Goal: Task Accomplishment & Management: Complete application form

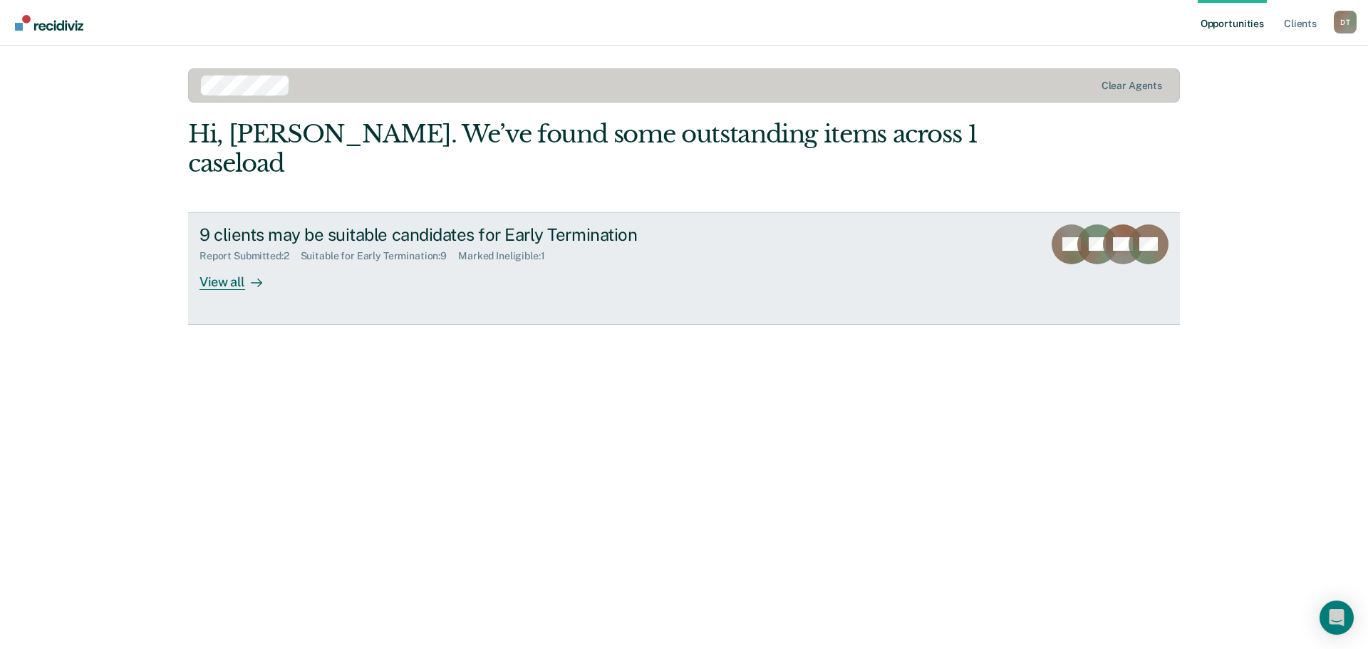
click at [249, 274] on div at bounding box center [253, 282] width 17 height 16
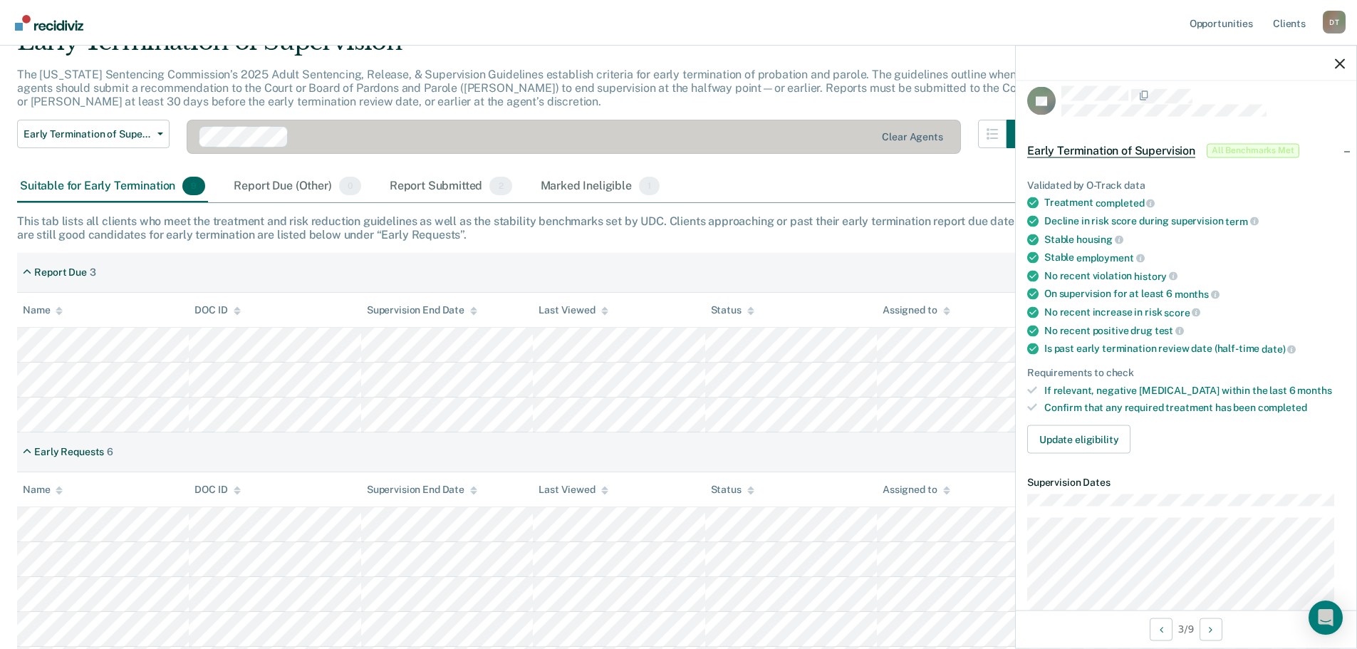
scroll to position [4, 0]
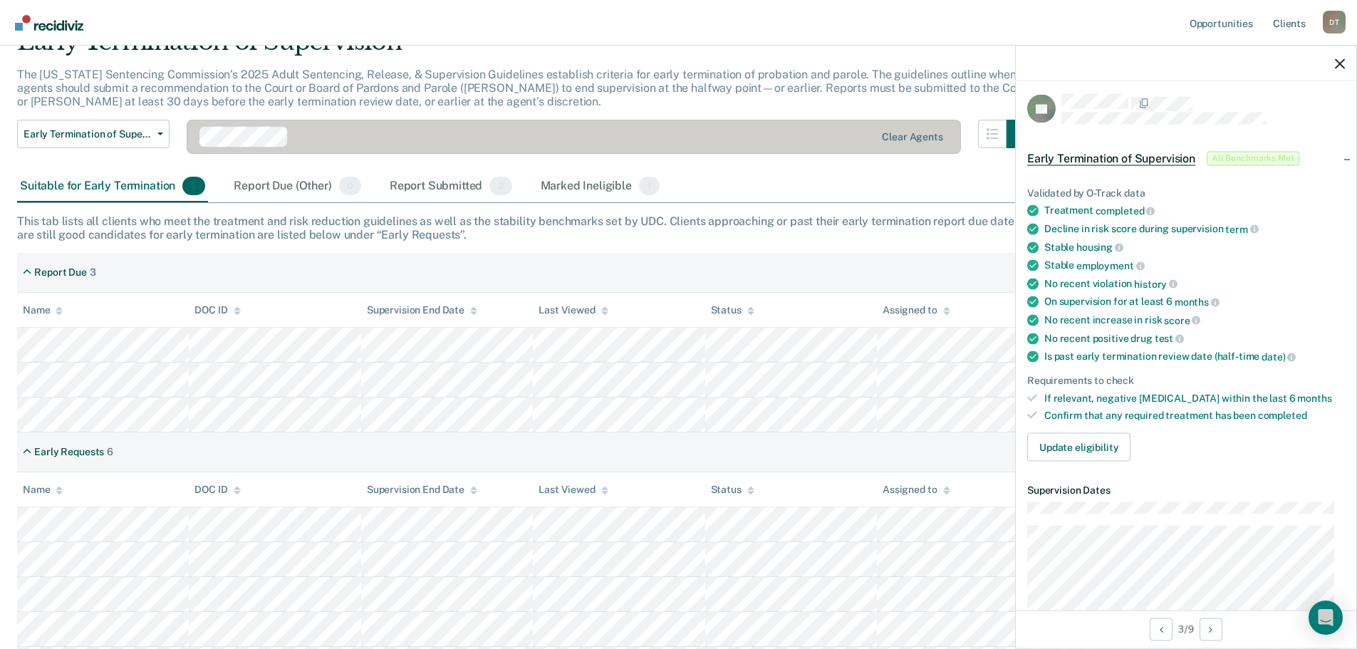
click at [929, 229] on div "This tab lists all clients who meet the treatment and risk reduction guidelines…" at bounding box center [678, 227] width 1323 height 27
click at [1073, 446] on button "Update eligibility" at bounding box center [1078, 447] width 103 height 28
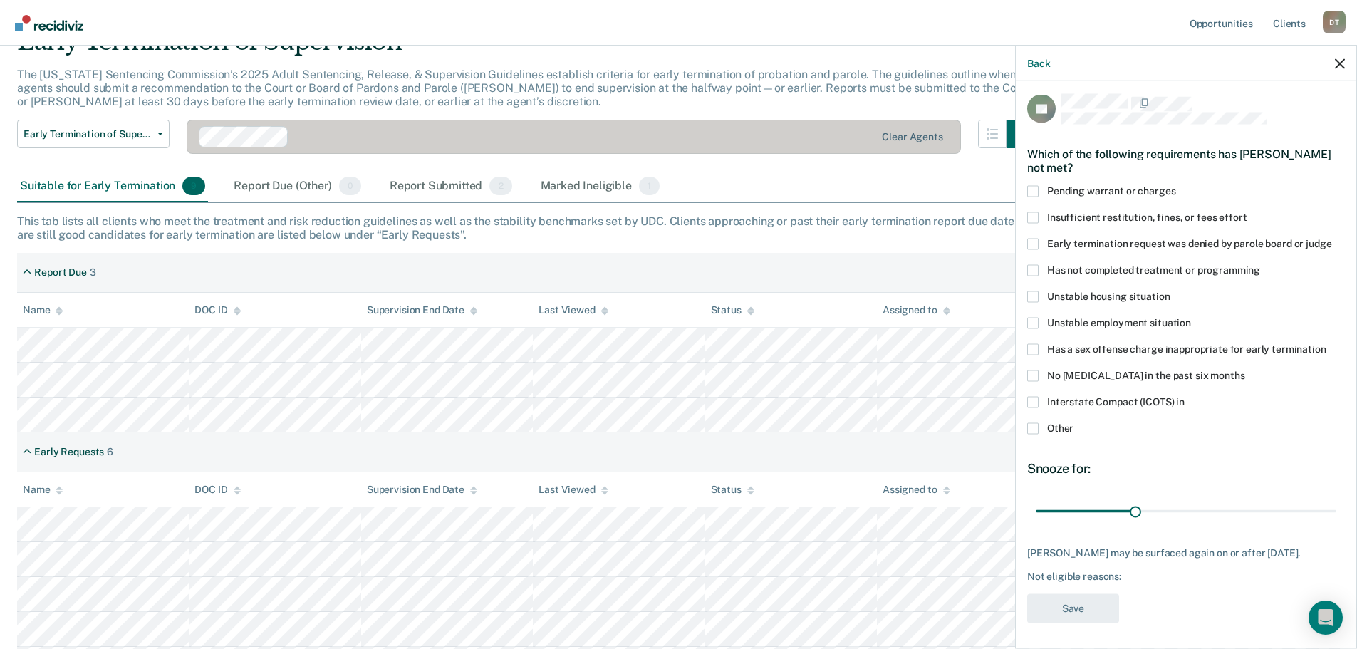
scroll to position [6, 0]
drag, startPoint x: 1134, startPoint y: 509, endPoint x: 1202, endPoint y: 497, distance: 68.8
type input "52"
click at [1202, 497] on input "range" at bounding box center [1186, 509] width 301 height 25
click at [1044, 427] on label "Other" at bounding box center [1186, 428] width 318 height 15
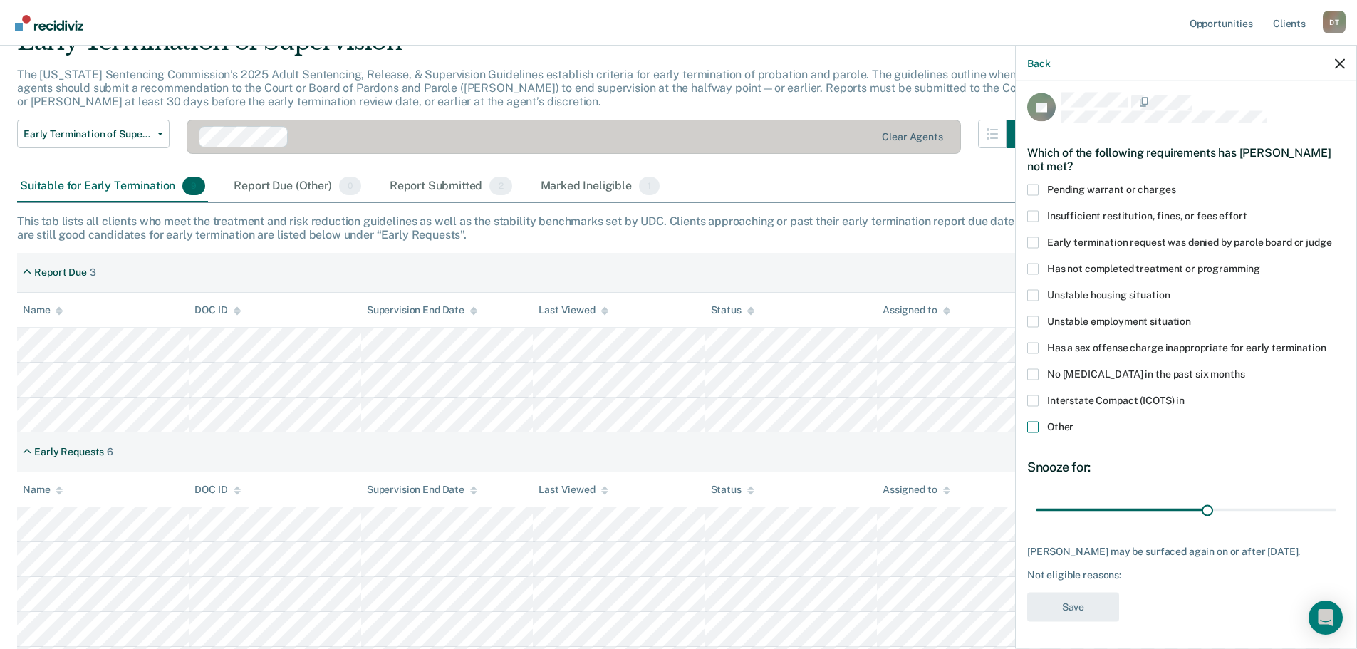
click at [1074, 421] on input "Other" at bounding box center [1074, 421] width 0 height 0
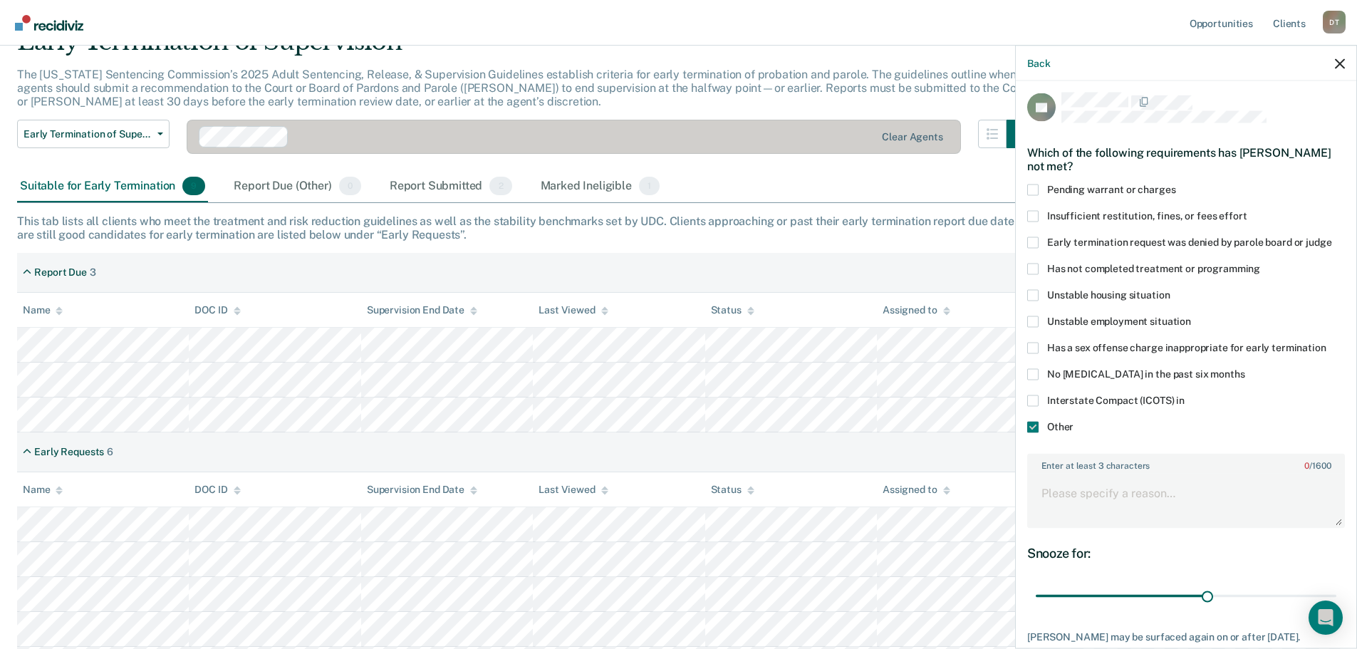
click at [1133, 461] on label "Enter at least 3 characters 0 / 1600" at bounding box center [1186, 463] width 315 height 16
click at [1133, 474] on textarea "Enter at least 3 characters 0 / 1600" at bounding box center [1186, 500] width 315 height 53
click at [1101, 499] on textarea "Enter at least 3 characters 0 / 1600" at bounding box center [1186, 500] width 315 height 53
type textarea "S"
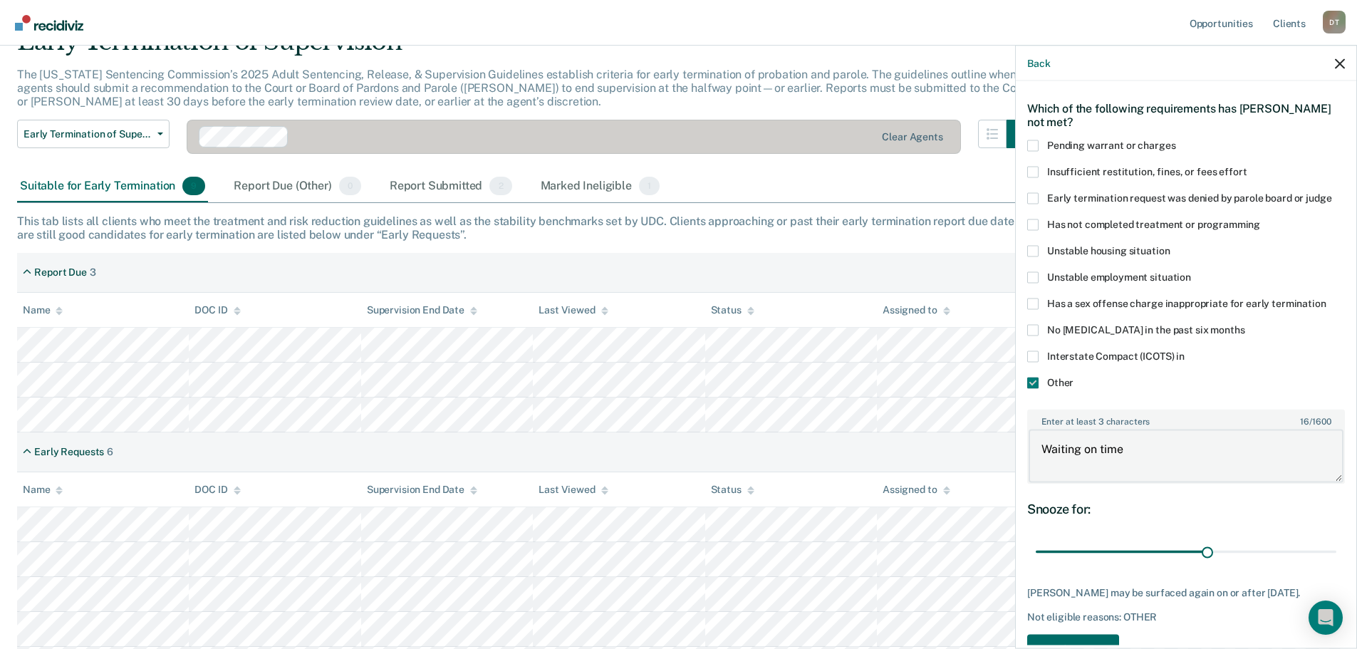
scroll to position [92, 0]
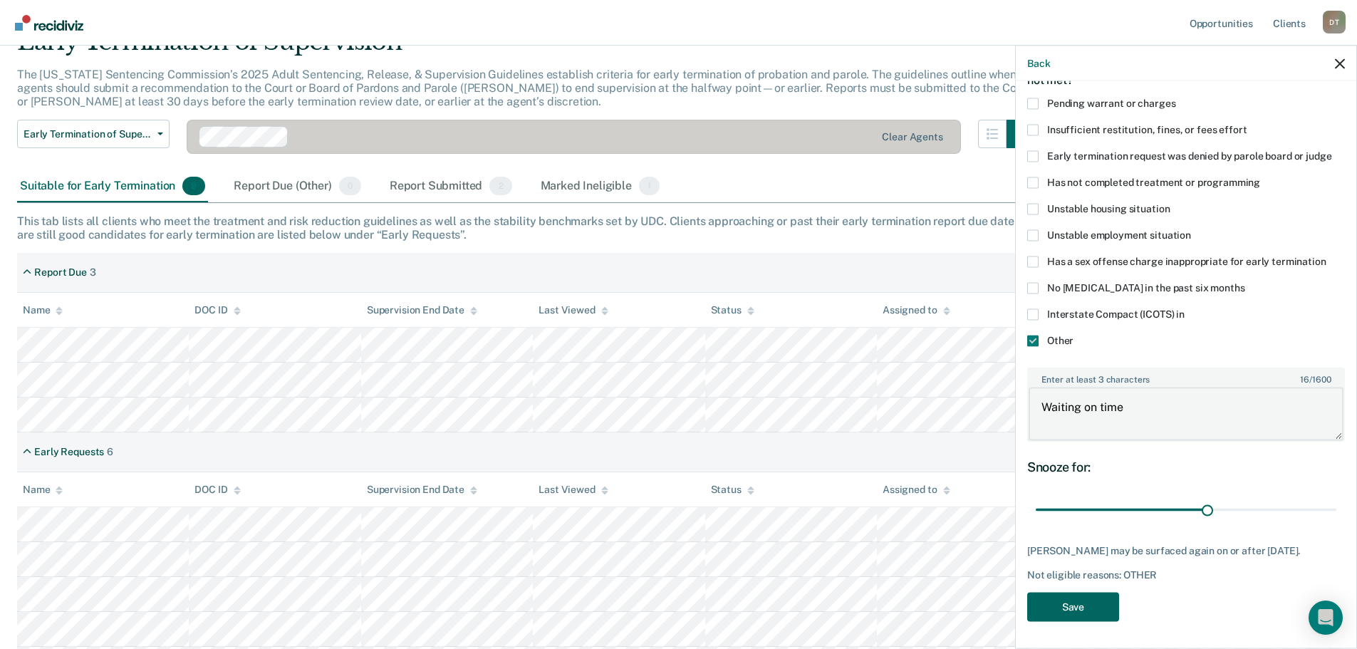
type textarea "Waiting on time"
click at [1086, 602] on button "Save" at bounding box center [1073, 606] width 92 height 29
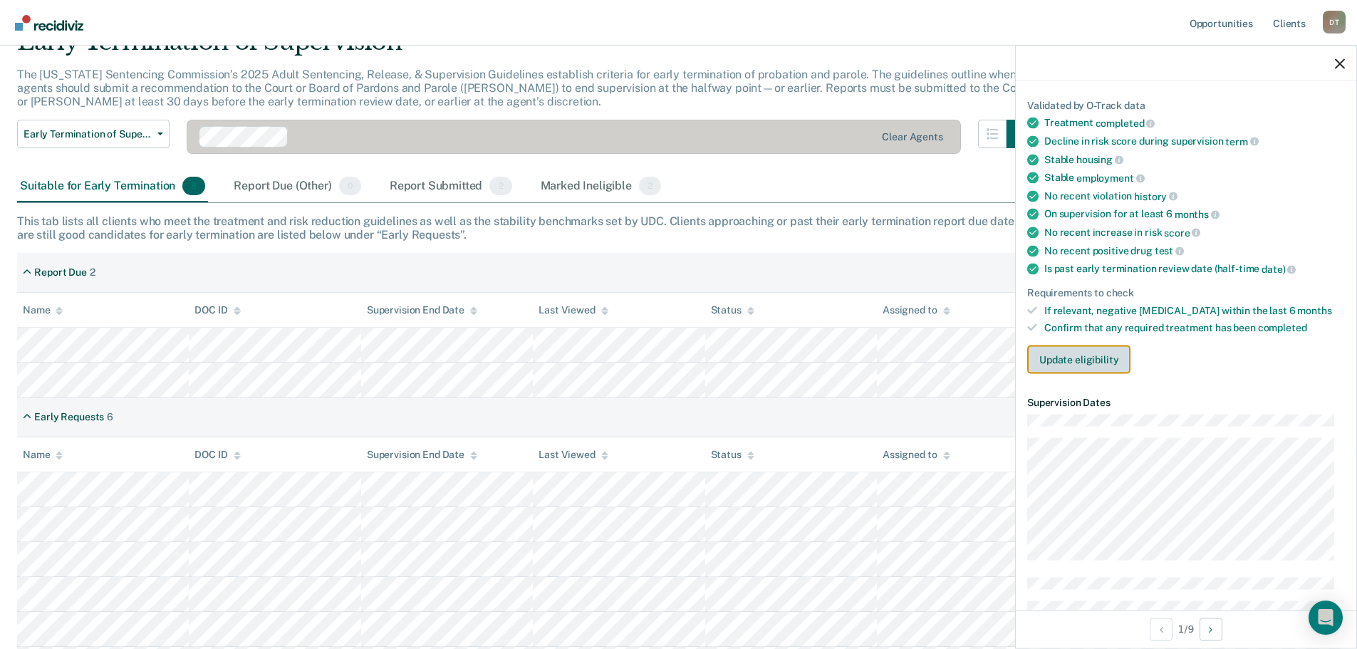
click at [1112, 351] on button "Update eligibility" at bounding box center [1078, 360] width 103 height 28
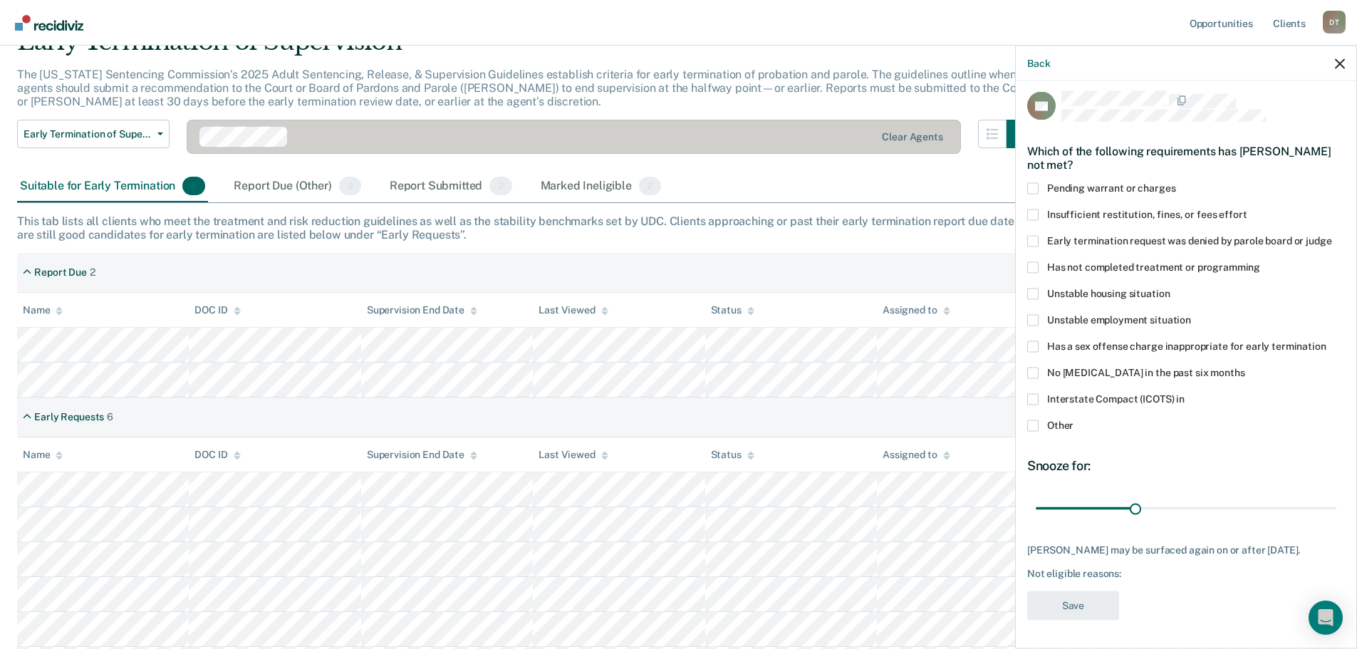
click at [1039, 235] on label "Early termination request was denied by parole board or judge" at bounding box center [1186, 242] width 318 height 15
click at [1332, 235] on input "Early termination request was denied by parole board or judge" at bounding box center [1332, 235] width 0 height 0
click at [1102, 608] on button "Save" at bounding box center [1073, 605] width 92 height 29
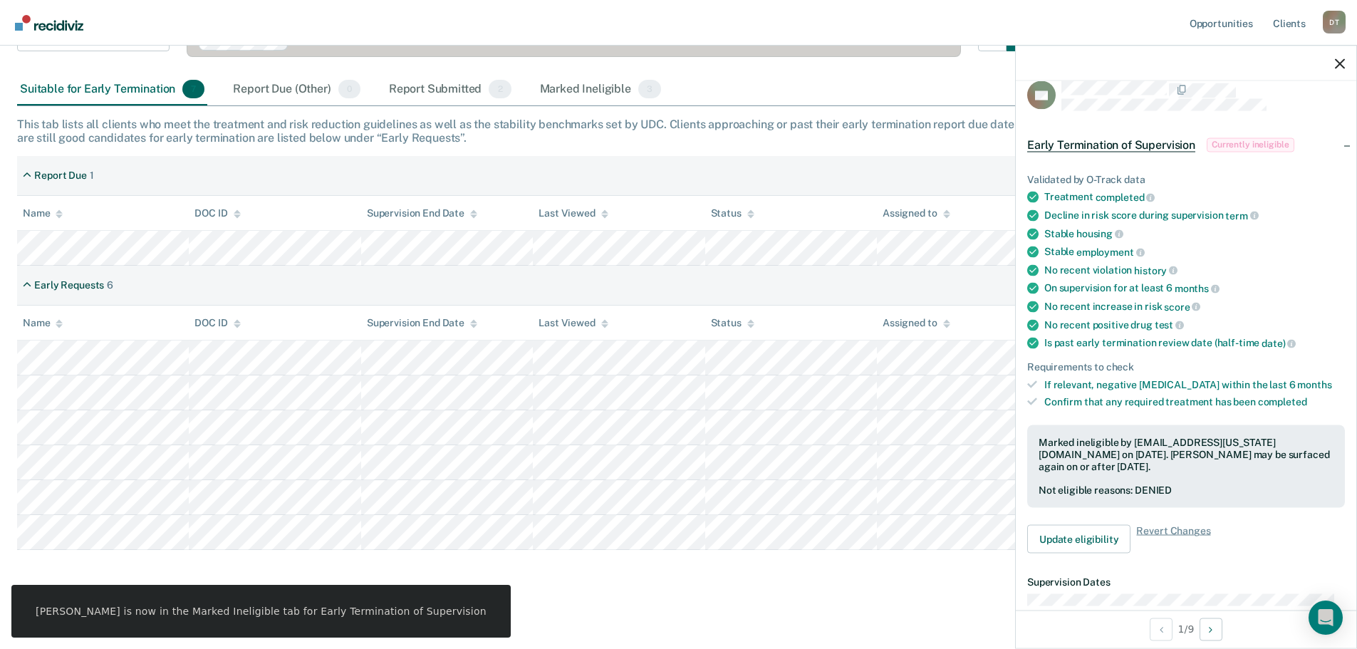
scroll to position [172, 0]
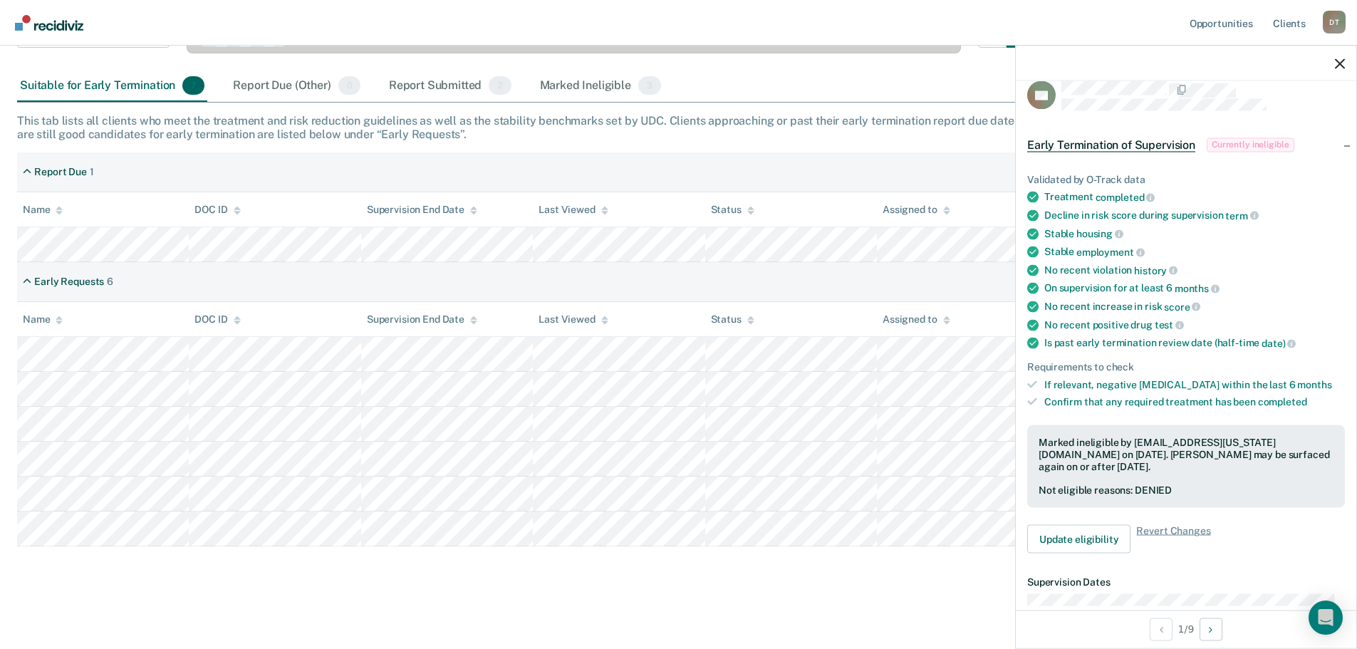
click at [1256, 142] on span "Currently ineligible" at bounding box center [1251, 145] width 88 height 14
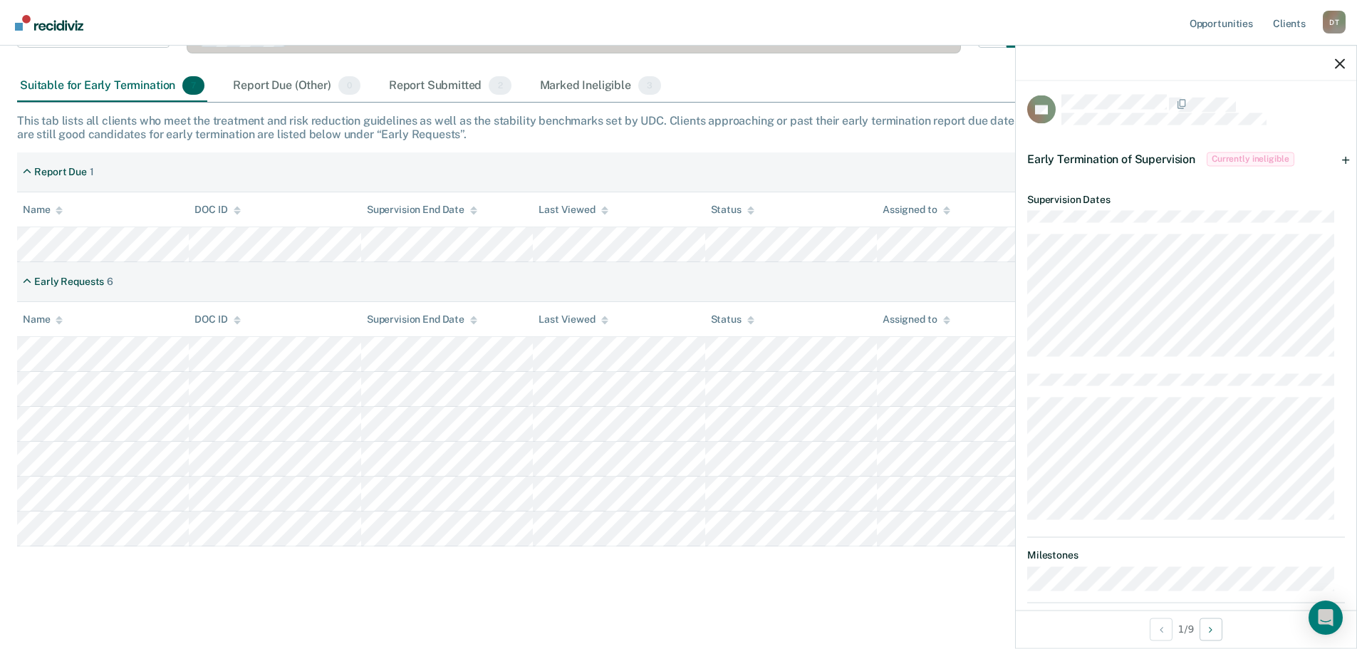
scroll to position [0, 0]
click at [1336, 162] on div "Early Termination of Supervision Currently ineligible" at bounding box center [1186, 163] width 341 height 46
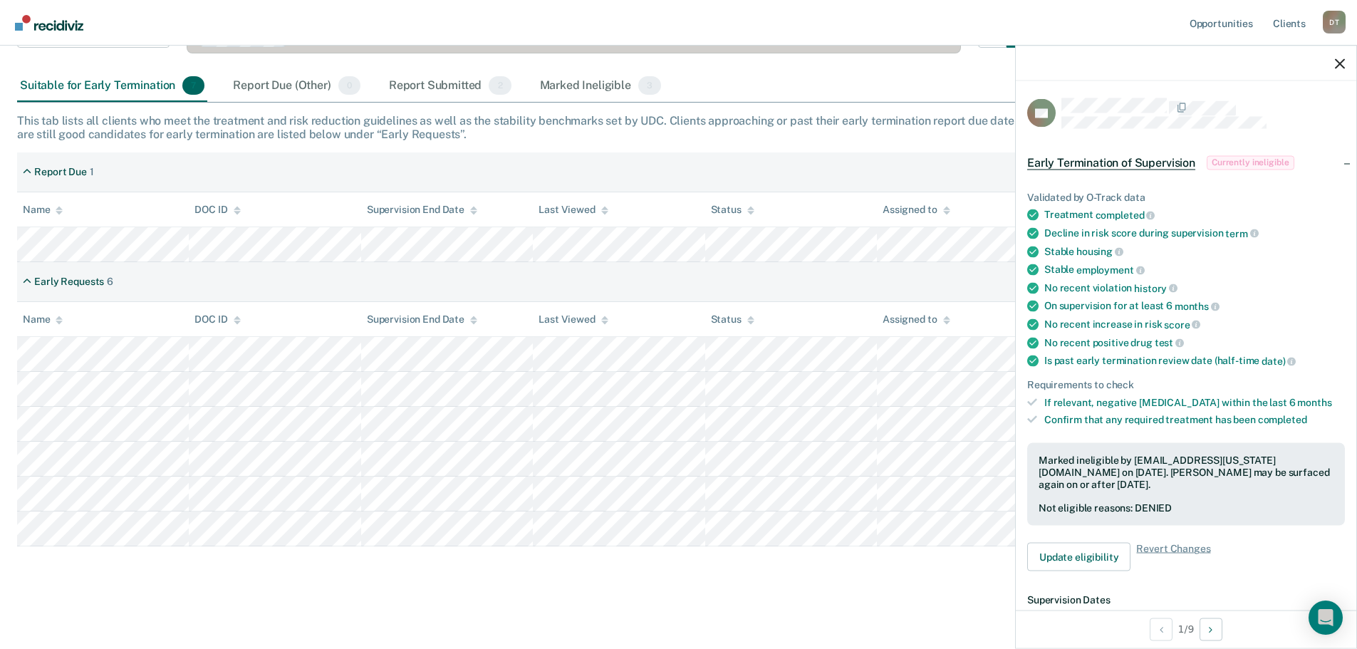
click at [760, 66] on div "Early Termination of Supervision Early Termination of Supervision Clear agents" at bounding box center [526, 44] width 1018 height 51
click at [26, 276] on icon at bounding box center [27, 282] width 9 height 12
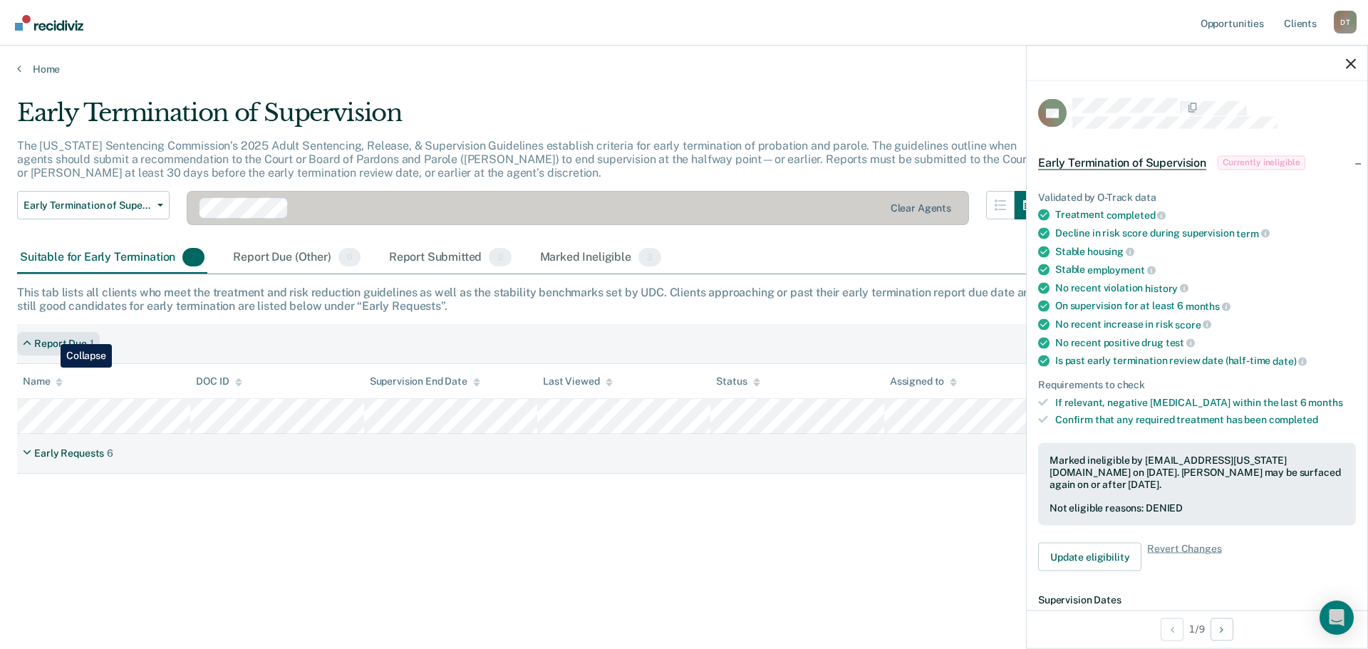
click at [50, 333] on div "Report Due 1" at bounding box center [58, 344] width 83 height 24
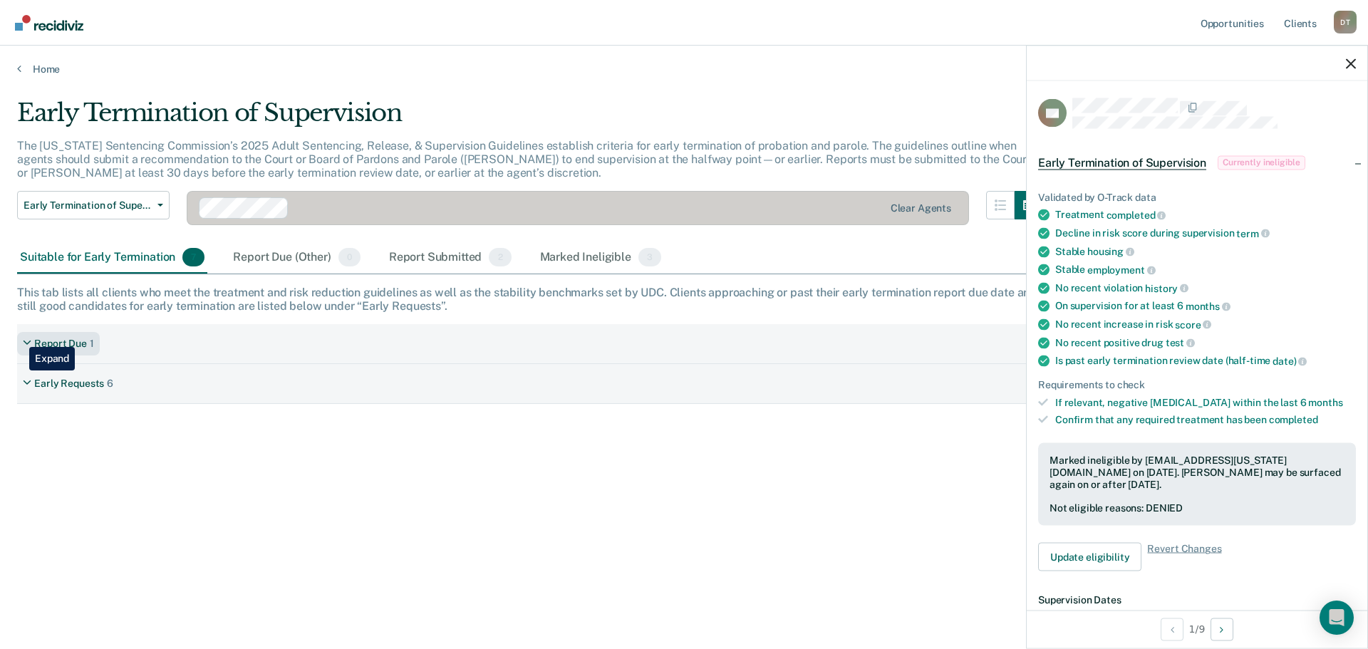
click at [18, 338] on div "Report Due 1" at bounding box center [58, 344] width 83 height 24
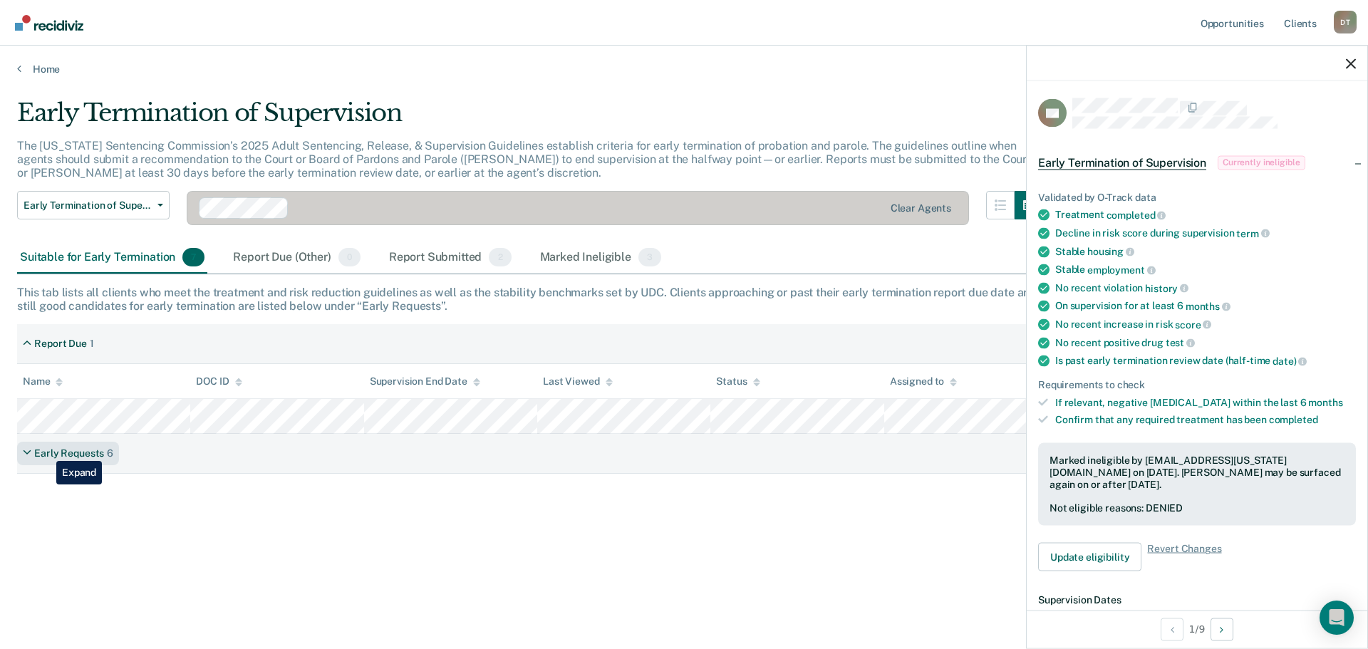
click at [46, 450] on div "Early Requests" at bounding box center [69, 453] width 70 height 12
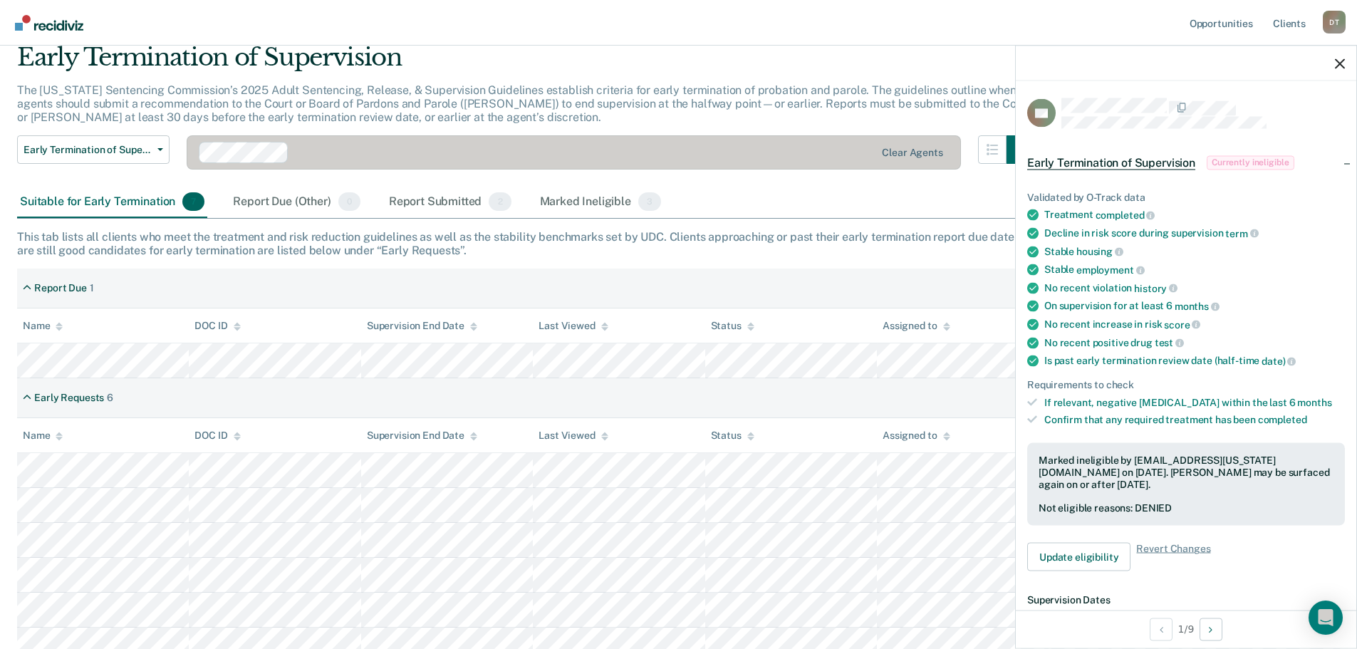
scroll to position [172, 0]
